Goal: Information Seeking & Learning: Learn about a topic

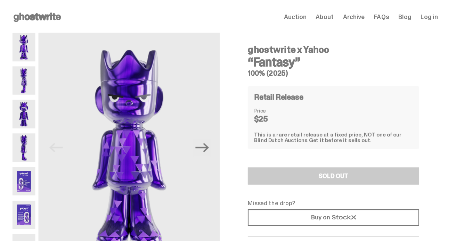
scroll to position [2, 0]
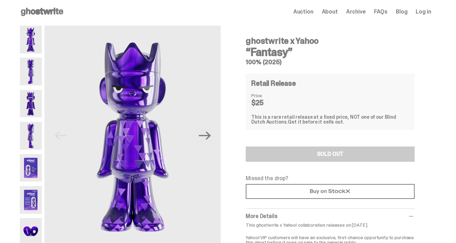
click at [25, 174] on img at bounding box center [31, 168] width 22 height 28
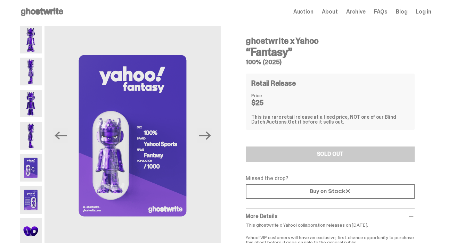
click at [38, 106] on img at bounding box center [31, 104] width 22 height 28
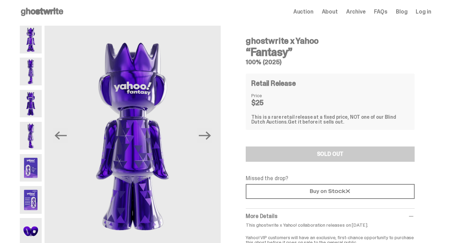
click at [36, 210] on img at bounding box center [31, 200] width 22 height 28
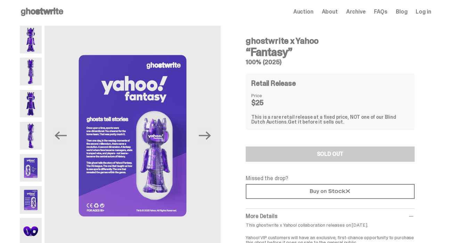
click at [38, 171] on img at bounding box center [31, 168] width 22 height 28
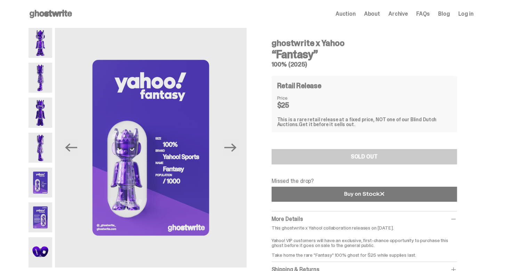
click at [332, 195] on link at bounding box center [364, 193] width 185 height 15
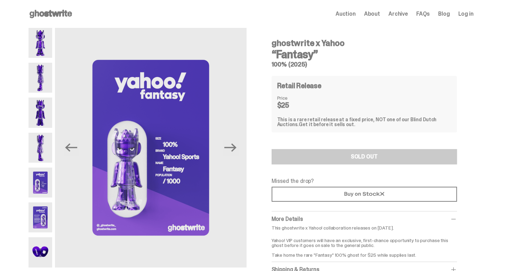
click at [313, 172] on div "ghostwrite x Yahoo “Fantasy” 100% (2025) Retail Release Price $25 This is a rar…" at bounding box center [364, 162] width 185 height 259
